Goal: Task Accomplishment & Management: Use online tool/utility

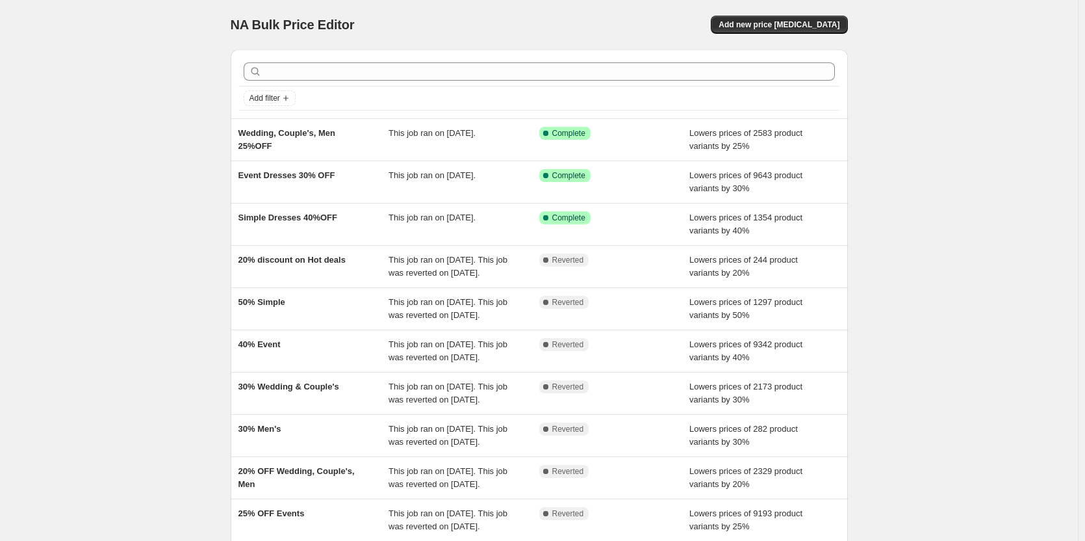
click at [129, 244] on div "NA Bulk Price Editor. This page is ready NA Bulk Price Editor Add new price [ME…" at bounding box center [539, 334] width 1078 height 669
drag, startPoint x: 291, startPoint y: 170, endPoint x: 167, endPoint y: 178, distance: 124.4
click at [167, 178] on div "NA Bulk Price Editor. This page is ready NA Bulk Price Editor Add new price [ME…" at bounding box center [539, 334] width 1078 height 669
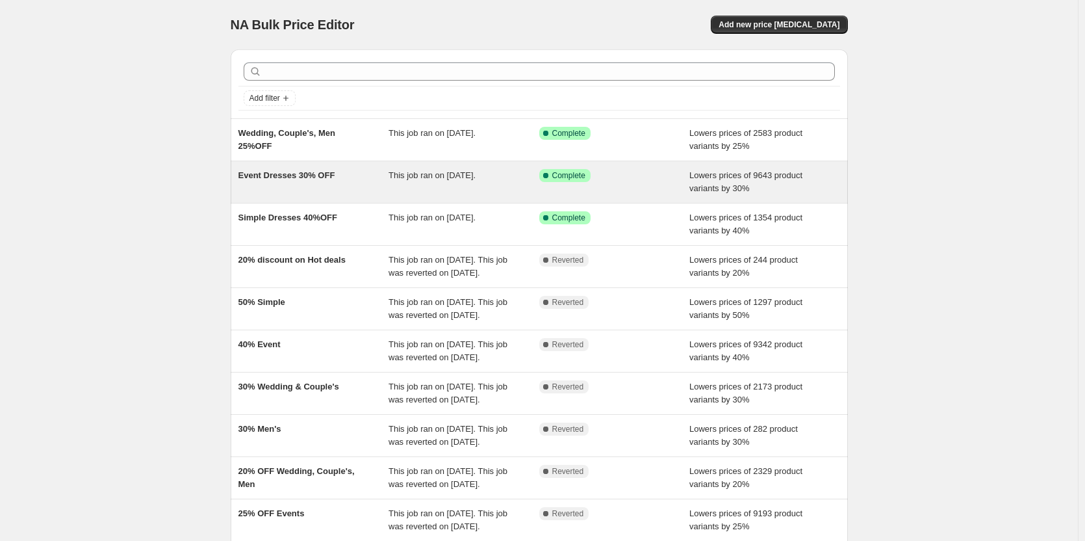
click at [260, 183] on div "Event Dresses 30% OFF" at bounding box center [314, 182] width 151 height 26
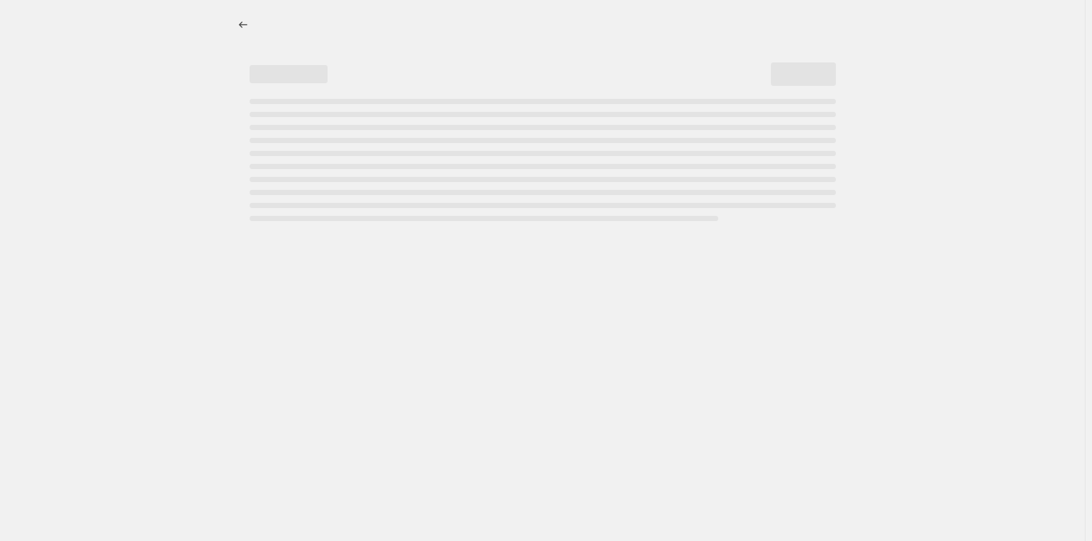
select select "percentage"
select select "collection"
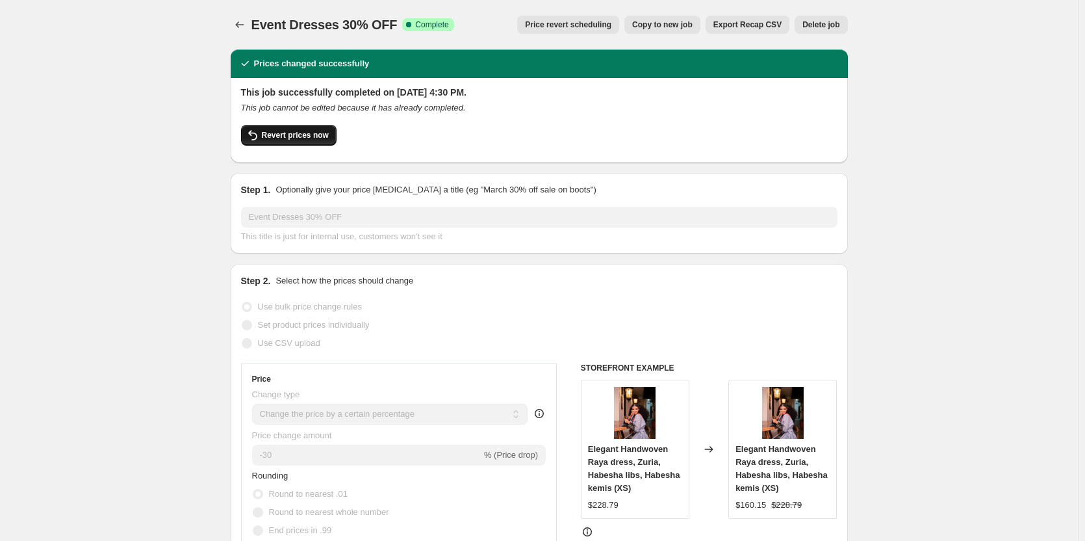
click at [282, 135] on span "Revert prices now" at bounding box center [295, 135] width 67 height 10
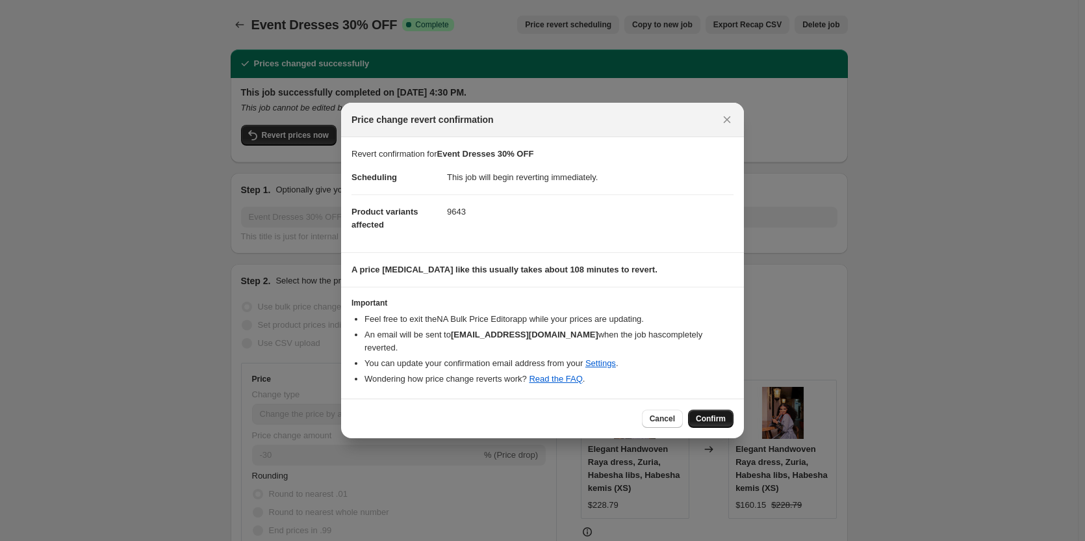
click at [710, 413] on span "Confirm" at bounding box center [711, 418] width 30 height 10
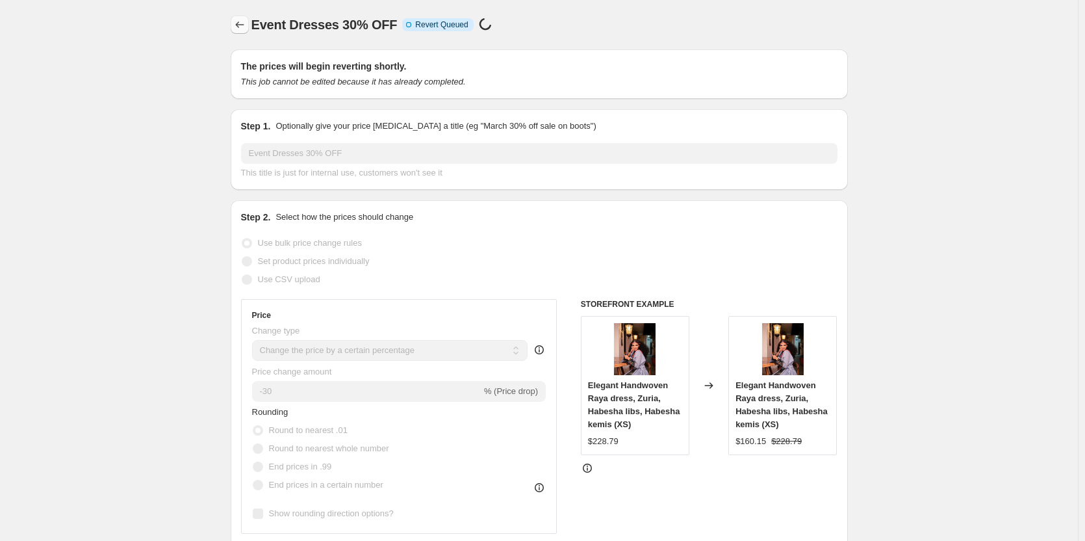
click at [242, 26] on icon "Price change jobs" at bounding box center [239, 24] width 13 height 13
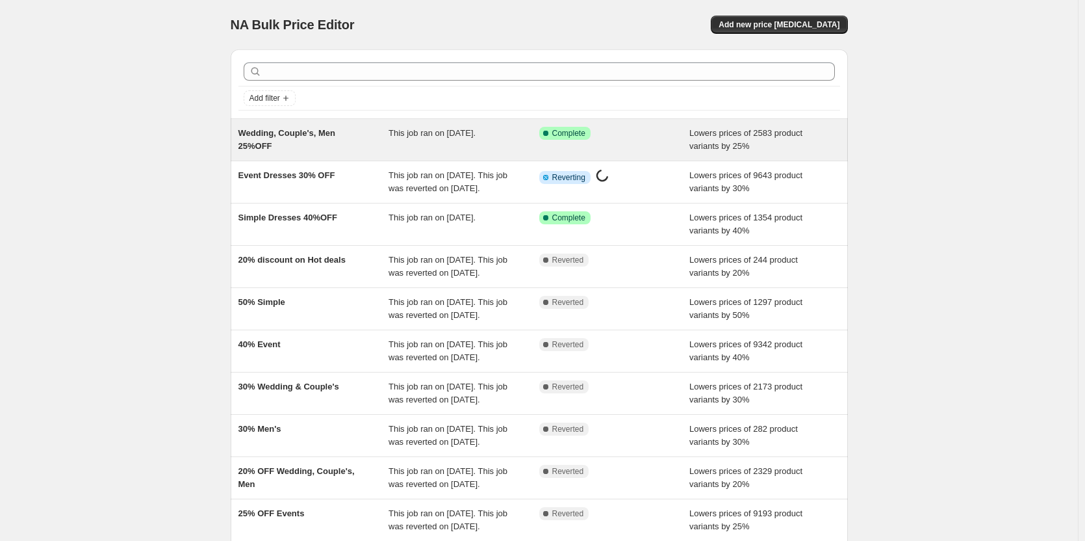
click at [323, 148] on div "Wedding, Couple's, Men 25%OFF" at bounding box center [314, 140] width 151 height 26
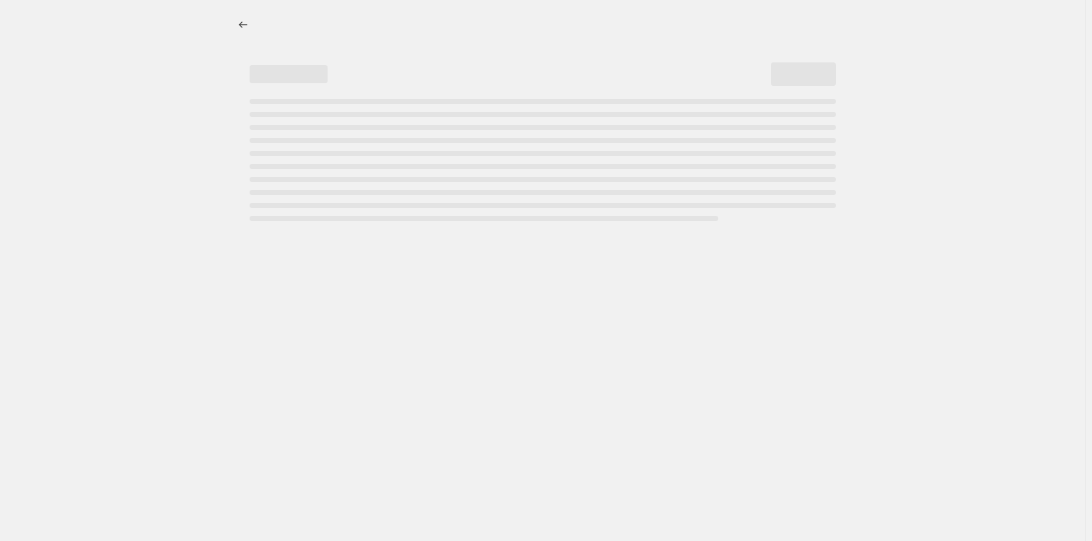
select select "percentage"
select select "collection"
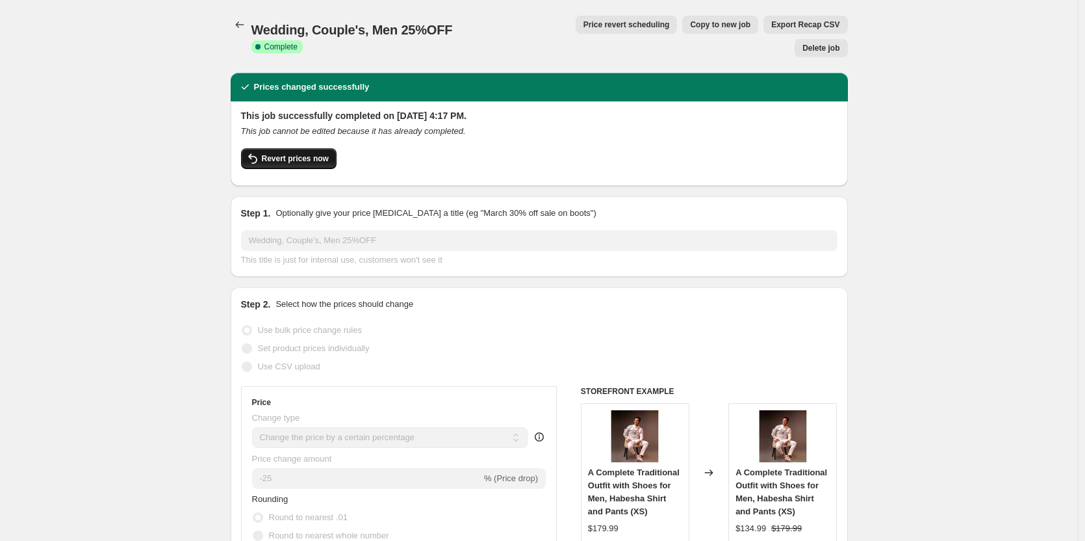
click at [292, 148] on button "Revert prices now" at bounding box center [289, 158] width 96 height 21
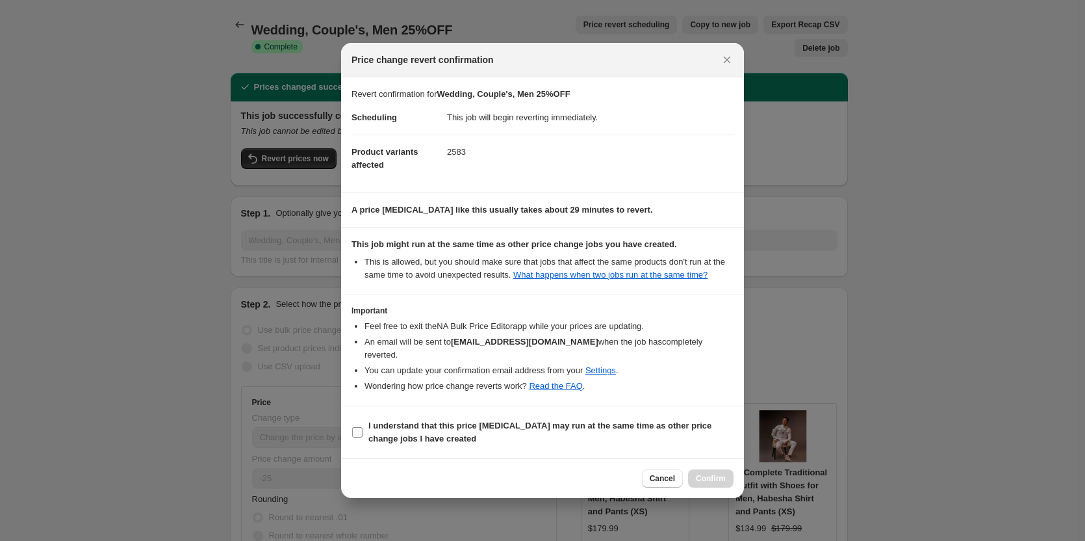
click at [457, 421] on b "I understand that this price [MEDICAL_DATA] may run at the same time as other p…" at bounding box center [540, 432] width 343 height 23
click at [363, 427] on input "I understand that this price [MEDICAL_DATA] may run at the same time as other p…" at bounding box center [357, 432] width 10 height 10
checkbox input "true"
click at [714, 476] on span "Confirm" at bounding box center [711, 478] width 30 height 10
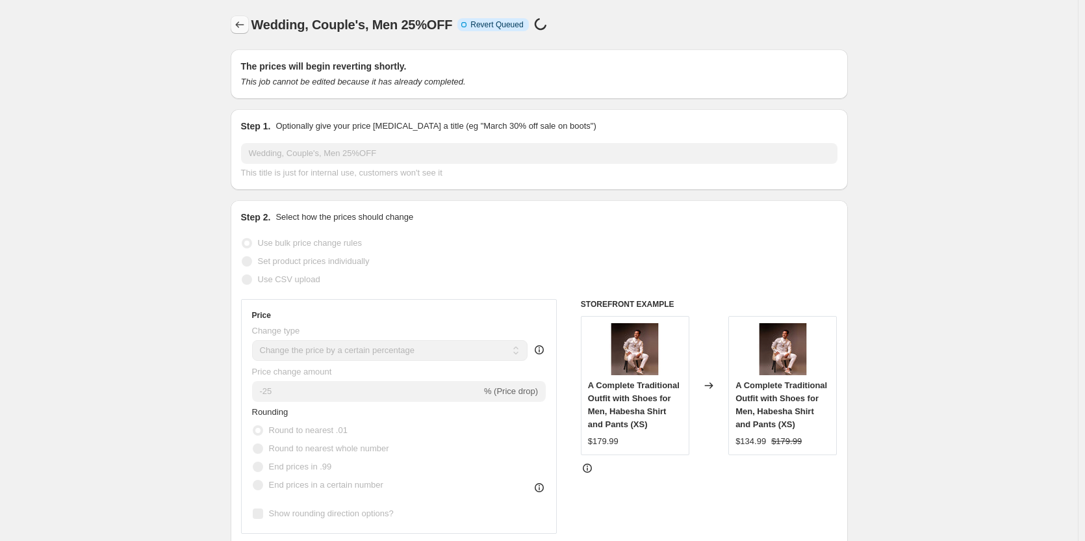
click at [240, 20] on icon "Price change jobs" at bounding box center [239, 24] width 13 height 13
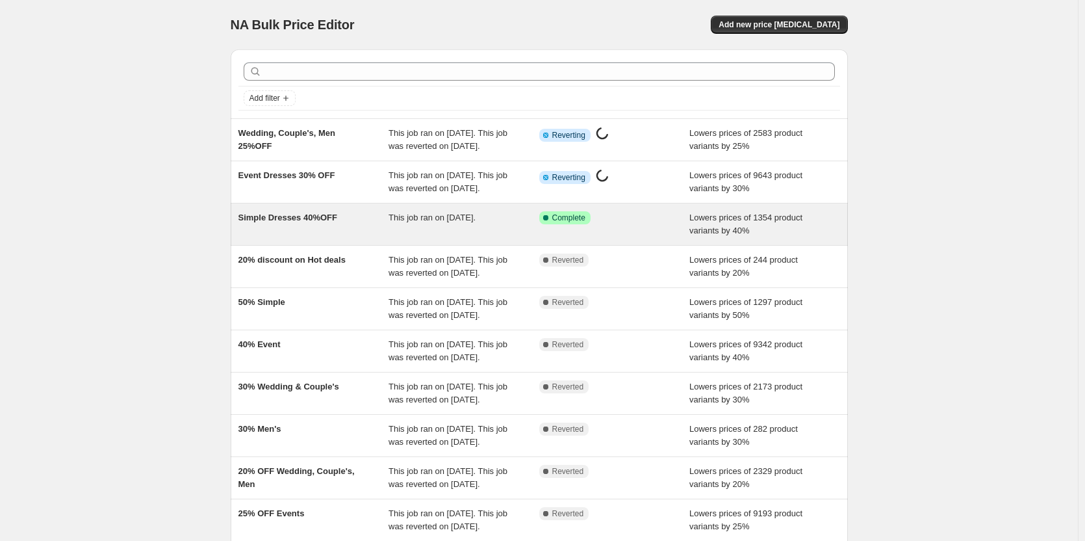
click at [336, 233] on div "Simple Dresses 40%OFF This job ran on [DATE]. Success Complete Complete Lowers …" at bounding box center [539, 224] width 617 height 42
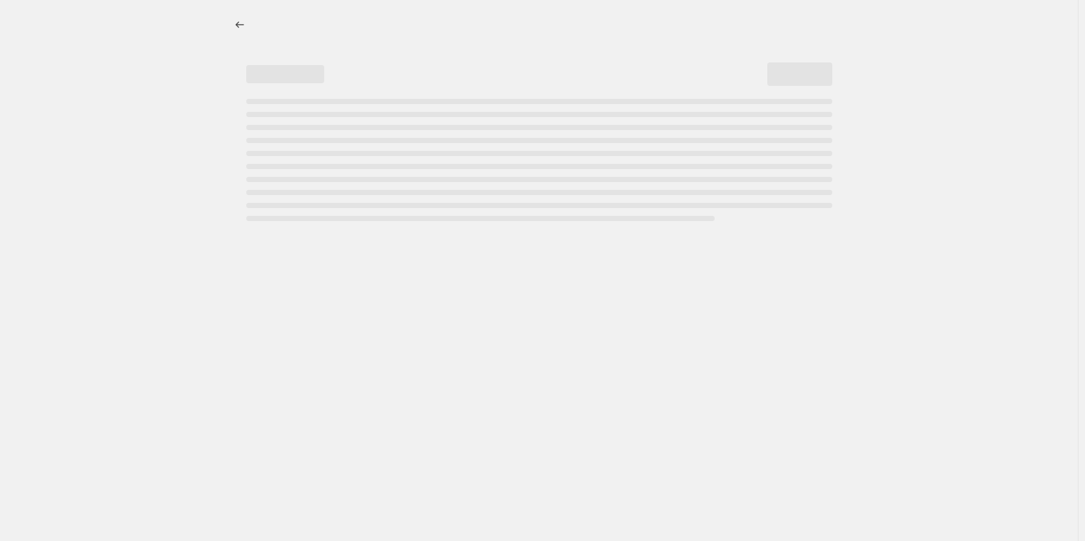
select select "percentage"
select select "collection"
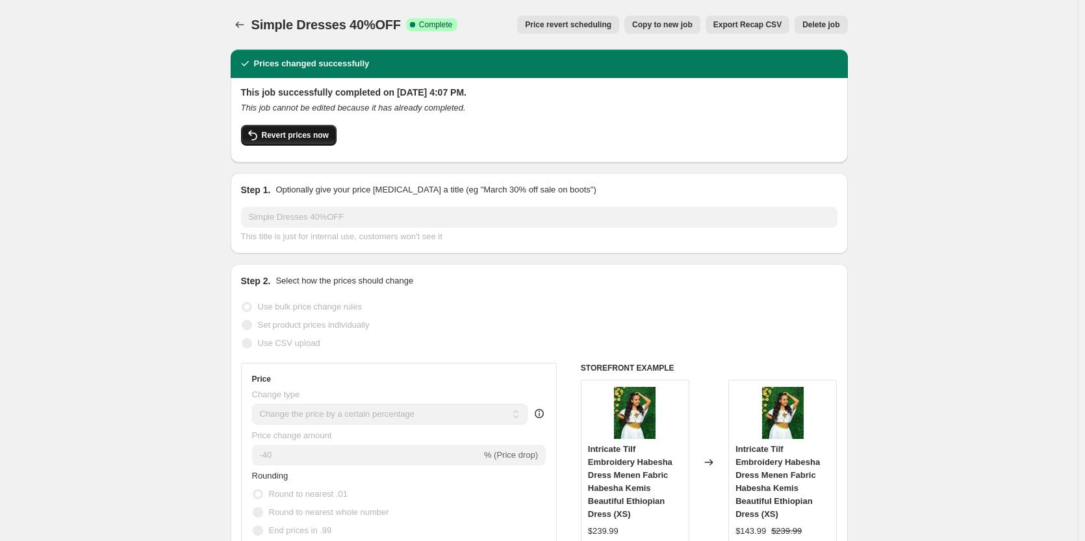
click at [305, 132] on span "Revert prices now" at bounding box center [295, 135] width 67 height 10
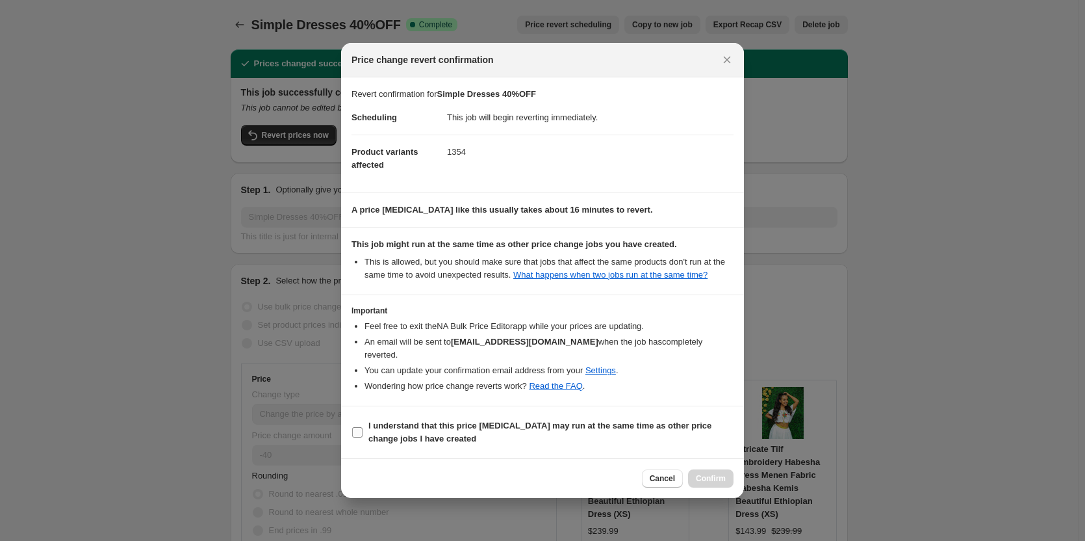
click at [362, 427] on input "I understand that this price [MEDICAL_DATA] may run at the same time as other p…" at bounding box center [357, 432] width 10 height 10
checkbox input "true"
click at [705, 473] on span "Confirm" at bounding box center [711, 478] width 30 height 10
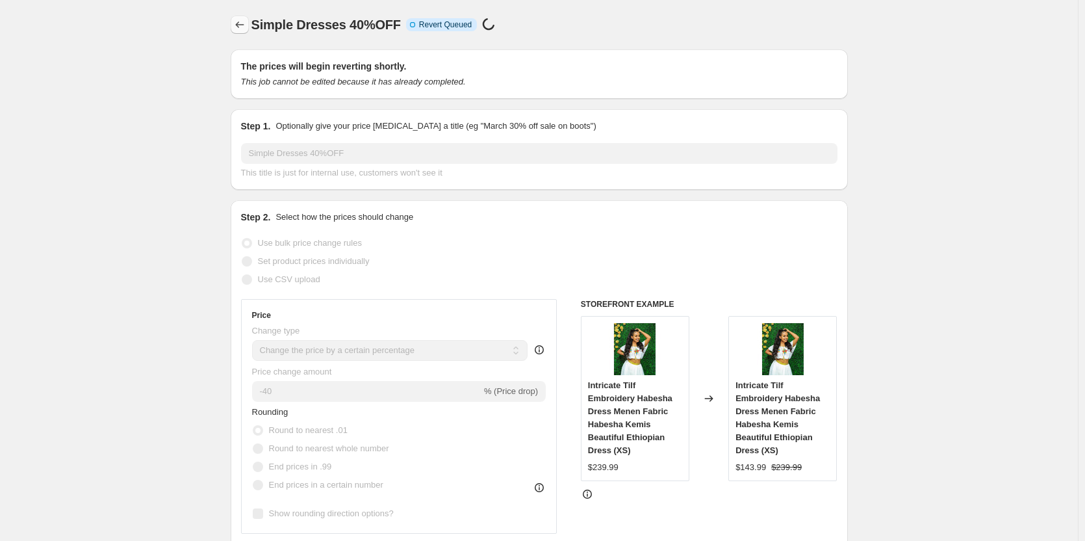
click at [240, 27] on icon "Price change jobs" at bounding box center [239, 24] width 13 height 13
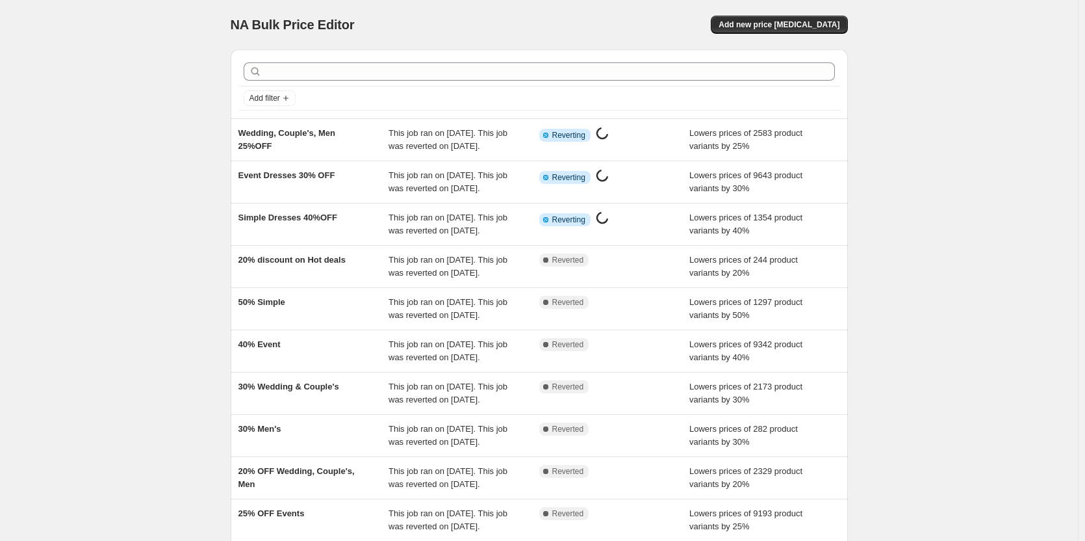
click at [55, 145] on div "NA Bulk Price Editor. This page is ready NA Bulk Price Editor Add new price [ME…" at bounding box center [539, 334] width 1078 height 669
click at [656, 34] on div "NA Bulk Price Editor. This page is ready NA Bulk Price Editor Add new price [ME…" at bounding box center [539, 24] width 617 height 49
